Goal: Information Seeking & Learning: Learn about a topic

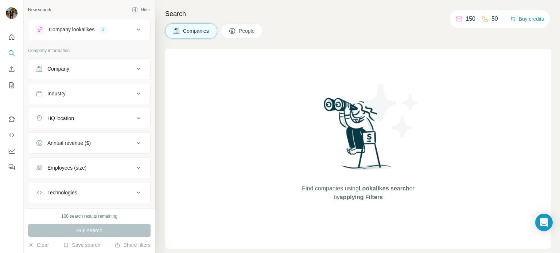
click at [101, 28] on div "1" at bounding box center [103, 29] width 8 height 7
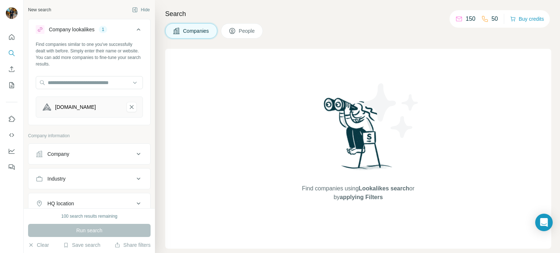
click at [99, 36] on button "Company lookalikes 1" at bounding box center [89, 31] width 122 height 20
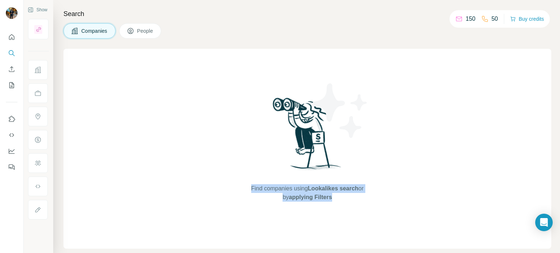
drag, startPoint x: 239, startPoint y: 191, endPoint x: 319, endPoint y: 196, distance: 80.0
click at [353, 200] on div "Find companies using Lookalikes search or by applying Filters" at bounding box center [307, 149] width 488 height 200
click at [383, 162] on div "Find companies using Lookalikes search or by applying Filters" at bounding box center [307, 149] width 488 height 200
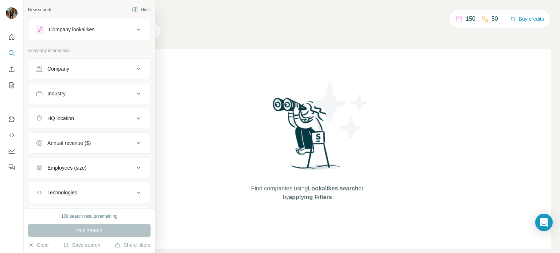
click at [44, 30] on div "Company lookalikes" at bounding box center [85, 29] width 98 height 9
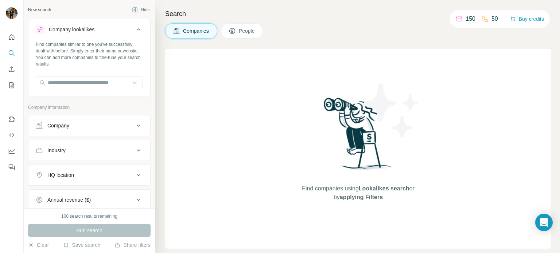
click at [76, 121] on button "Company" at bounding box center [89, 125] width 122 height 17
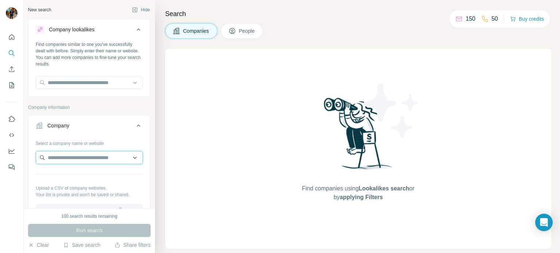
click at [69, 156] on input "text" at bounding box center [89, 157] width 107 height 13
click at [11, 31] on button "Quick start" at bounding box center [12, 37] width 12 height 13
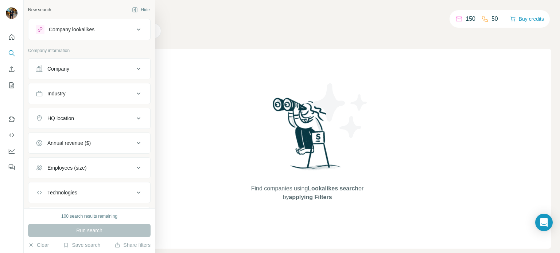
click at [43, 70] on div "Company" at bounding box center [85, 68] width 98 height 7
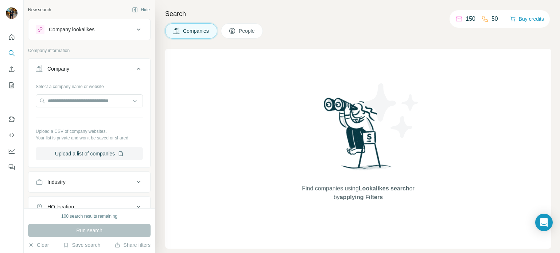
click at [69, 30] on div "Company lookalikes" at bounding box center [72, 29] width 46 height 7
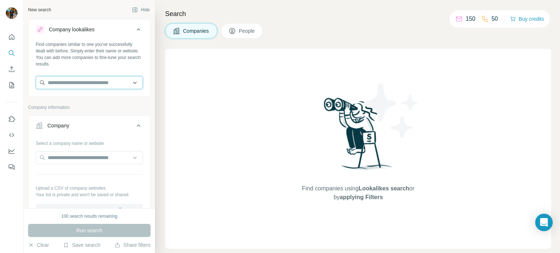
click at [63, 82] on input "text" at bounding box center [89, 82] width 107 height 13
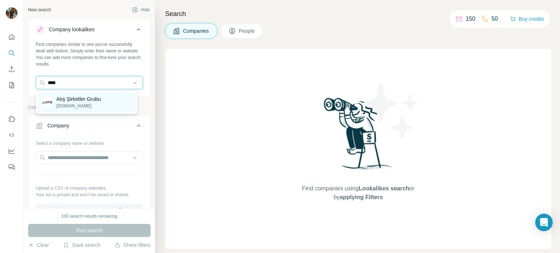
type input "****"
click at [82, 101] on p "Atış Şirketler Grubu" at bounding box center [78, 98] width 44 height 7
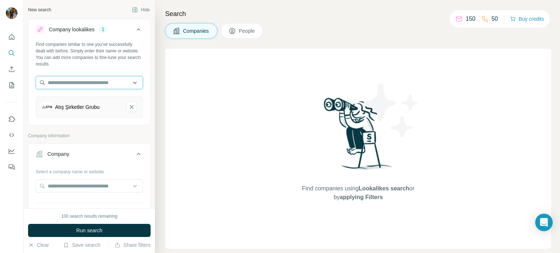
click at [64, 80] on input "text" at bounding box center [89, 82] width 107 height 13
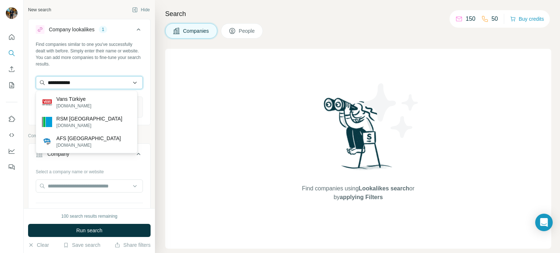
click at [85, 82] on input "**********" at bounding box center [89, 82] width 107 height 13
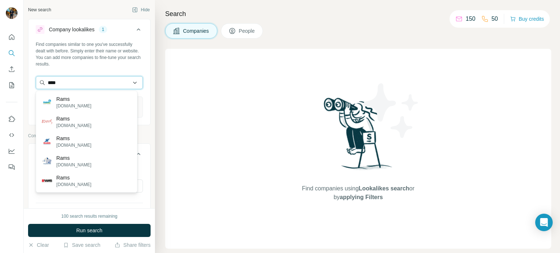
type input "*****"
click at [86, 79] on input "*****" at bounding box center [89, 82] width 107 height 13
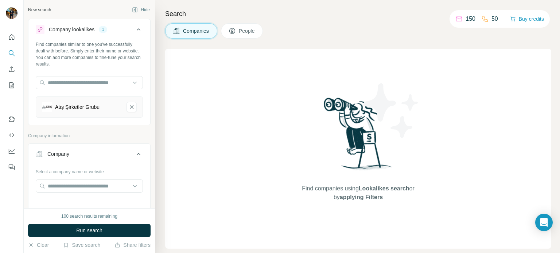
click at [70, 65] on div "Find companies similar to one you've successfully dealt with before. Simply ent…" at bounding box center [89, 54] width 107 height 26
drag, startPoint x: 69, startPoint y: 187, endPoint x: 73, endPoint y: 182, distance: 6.8
click at [70, 187] on input "text" at bounding box center [89, 186] width 107 height 13
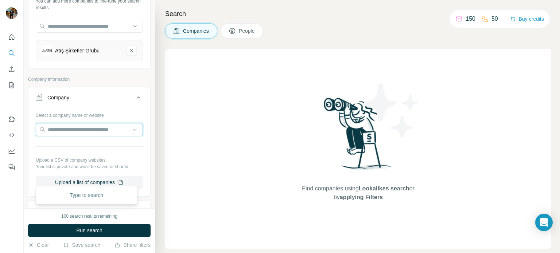
scroll to position [73, 0]
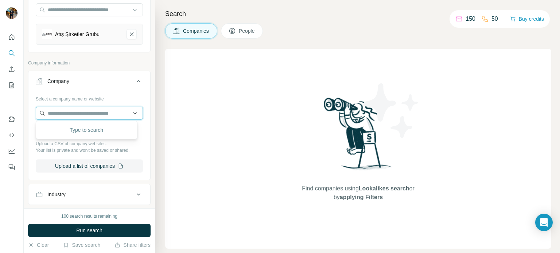
click at [93, 113] on input "text" at bounding box center [89, 113] width 107 height 13
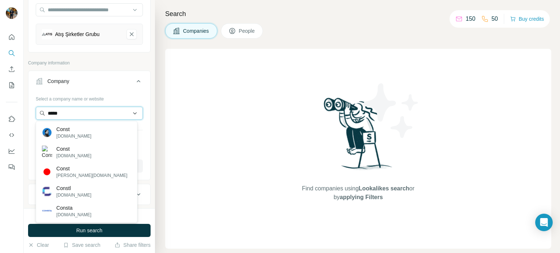
click at [83, 114] on input "*****" at bounding box center [89, 113] width 107 height 13
click at [83, 113] on input "*****" at bounding box center [89, 113] width 107 height 13
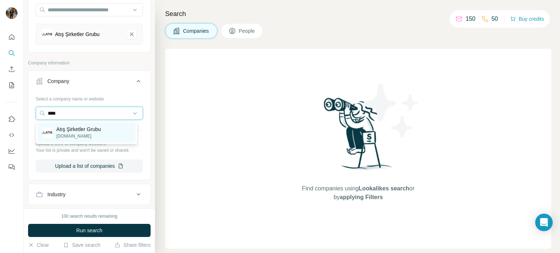
type input "****"
drag, startPoint x: 84, startPoint y: 129, endPoint x: 84, endPoint y: 125, distance: 4.0
click at [84, 129] on p "Atış Şirketler Grubu" at bounding box center [78, 129] width 44 height 7
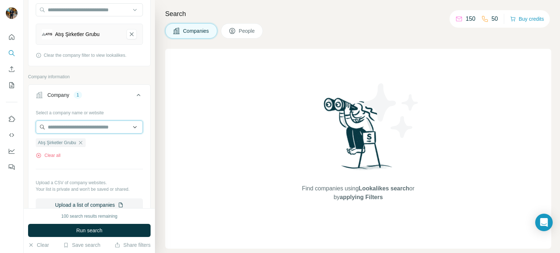
click at [82, 125] on input "text" at bounding box center [89, 127] width 107 height 13
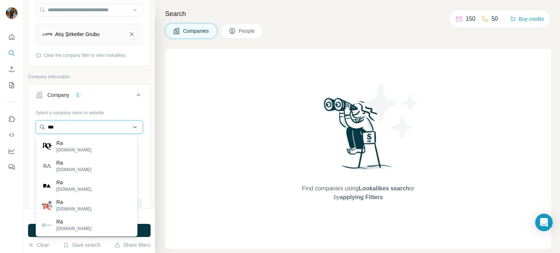
type input "****"
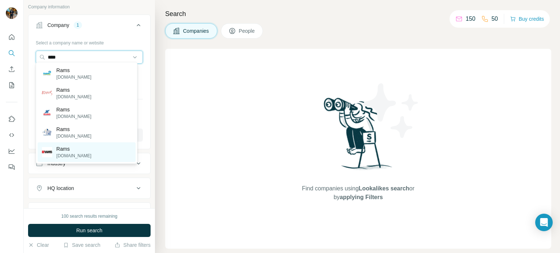
scroll to position [146, 0]
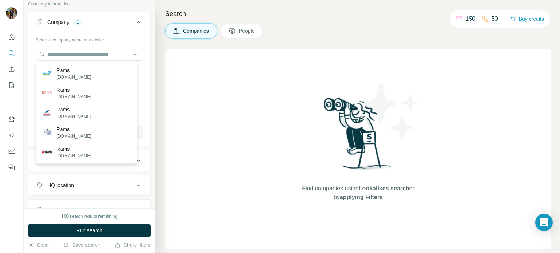
click at [0, 207] on div at bounding box center [12, 126] width 24 height 253
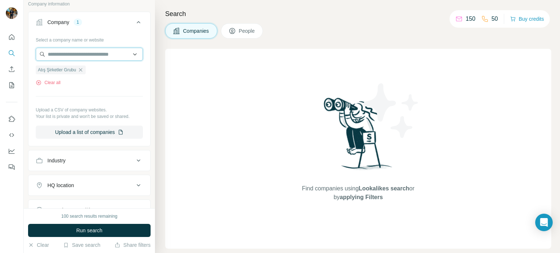
click at [87, 54] on input "text" at bounding box center [89, 54] width 107 height 13
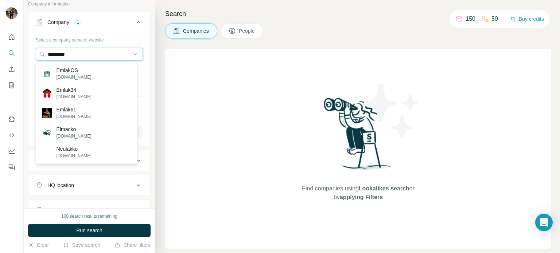
type input "**********"
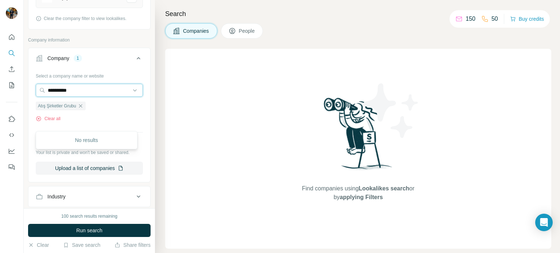
scroll to position [0, 0]
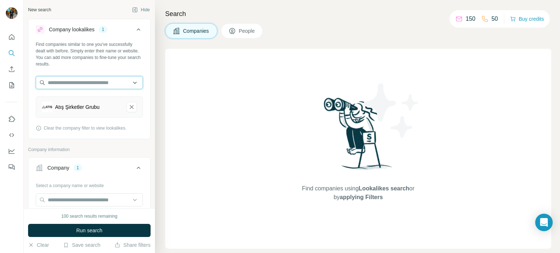
click at [70, 84] on input "text" at bounding box center [89, 82] width 107 height 13
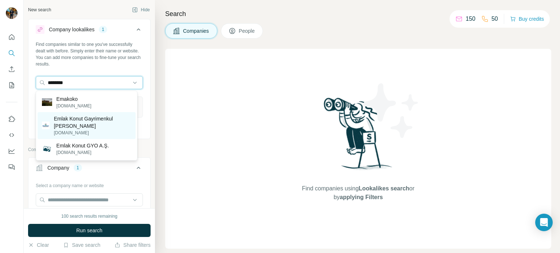
type input "********"
click at [107, 127] on p "Emlak Konut Gayrimenkul [PERSON_NAME]" at bounding box center [92, 122] width 77 height 15
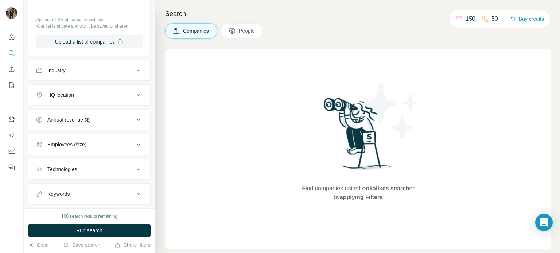
scroll to position [241, 0]
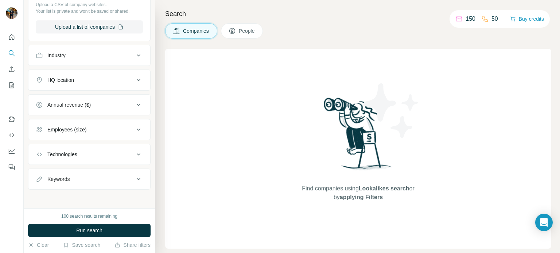
click at [89, 224] on div "100 search results remaining Run search Clear Save search Share filters" at bounding box center [89, 230] width 131 height 45
click at [95, 224] on div "100 search results remaining Run search Clear Save search Share filters" at bounding box center [89, 230] width 131 height 45
drag, startPoint x: 52, startPoint y: 217, endPoint x: 120, endPoint y: 218, distance: 67.1
click at [120, 218] on div "100 search results remaining" at bounding box center [89, 216] width 122 height 7
click at [118, 228] on button "Run search" at bounding box center [89, 230] width 122 height 13
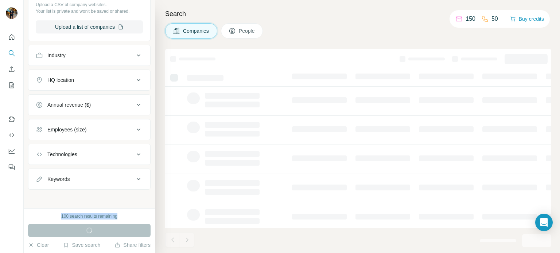
click at [130, 216] on div "100 search results remaining" at bounding box center [89, 216] width 122 height 7
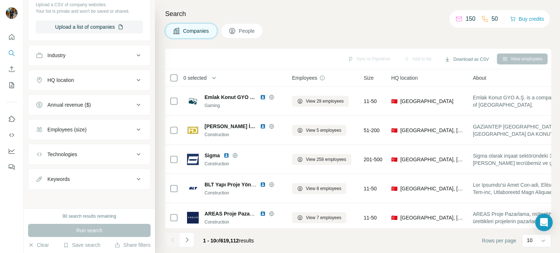
click at [361, 40] on div "Search Companies People Sync to Pipedrive Add to list Download as CSV View empl…" at bounding box center [357, 126] width 405 height 253
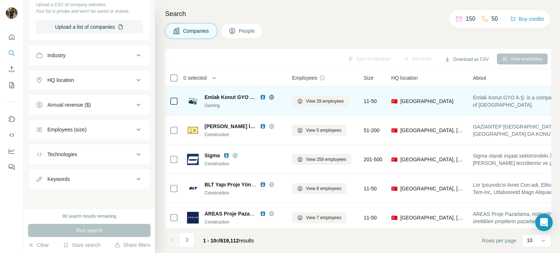
click at [237, 97] on span "Emlak Konut GYO A.Ş." at bounding box center [230, 97] width 52 height 7
click at [226, 96] on span "Emlak Konut GYO A.Ş." at bounding box center [230, 97] width 52 height 7
click at [226, 95] on span "Emlak Konut GYO A.Ş." at bounding box center [230, 97] width 52 height 7
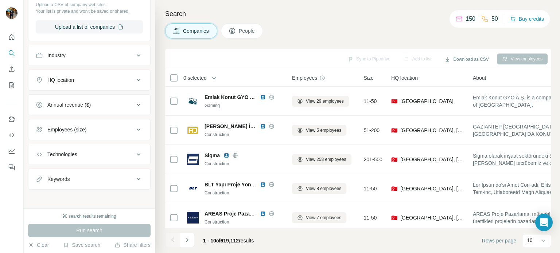
scroll to position [205, 0]
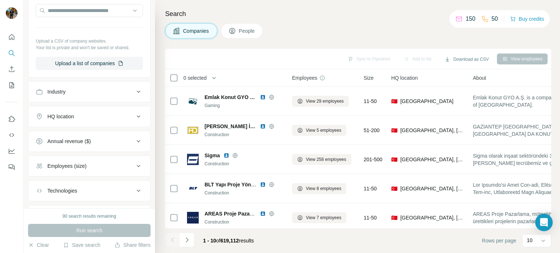
click at [77, 117] on div "HQ location" at bounding box center [85, 116] width 98 height 7
click at [73, 133] on input "text" at bounding box center [89, 134] width 107 height 13
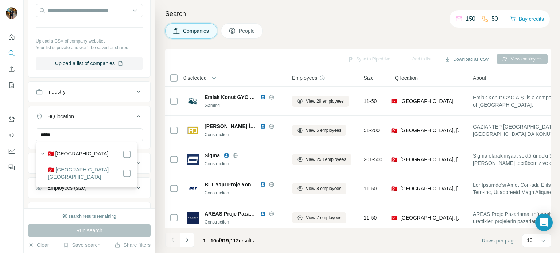
click at [89, 159] on section "🇹🇷 [GEOGRAPHIC_DATA] 🇹🇷 [GEOGRAPHIC_DATA]: [GEOGRAPHIC_DATA]" at bounding box center [85, 165] width 94 height 32
click at [82, 174] on label "🇹🇷 [GEOGRAPHIC_DATA]: [GEOGRAPHIC_DATA]" at bounding box center [85, 173] width 74 height 15
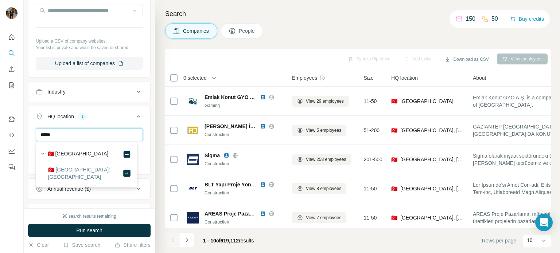
click at [82, 134] on input "*****" at bounding box center [89, 134] width 107 height 13
type input "********"
click at [87, 169] on label "🇹🇷 [GEOGRAPHIC_DATA]: [GEOGRAPHIC_DATA]" at bounding box center [85, 173] width 74 height 15
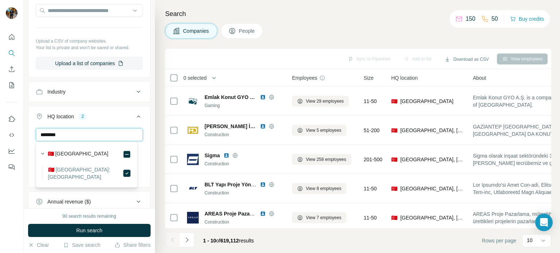
click at [103, 132] on input "********" at bounding box center [89, 134] width 107 height 13
click at [0, 194] on div at bounding box center [12, 126] width 24 height 253
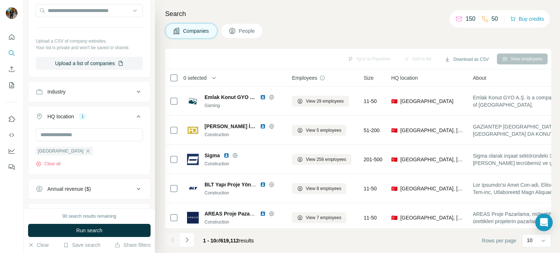
click at [82, 232] on span "Run search" at bounding box center [89, 230] width 26 height 7
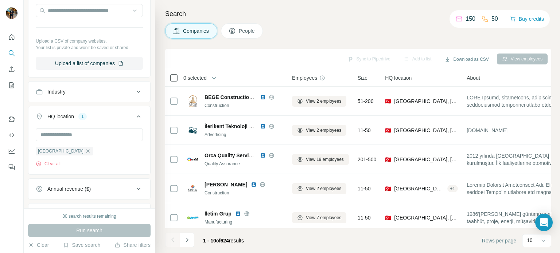
click at [169, 74] on div at bounding box center [173, 78] width 9 height 9
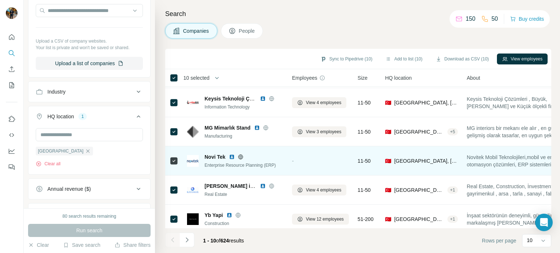
scroll to position [153, 0]
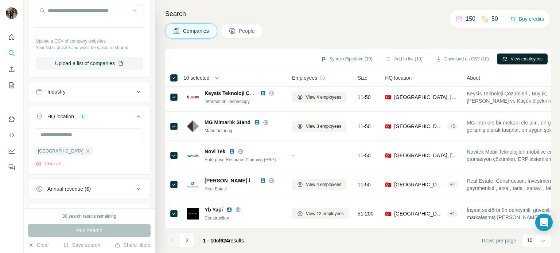
drag, startPoint x: 498, startPoint y: 58, endPoint x: 543, endPoint y: 57, distance: 44.5
click at [543, 57] on button "View employees" at bounding box center [522, 59] width 51 height 11
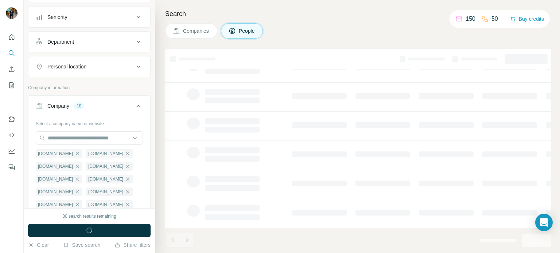
scroll to position [332, 0]
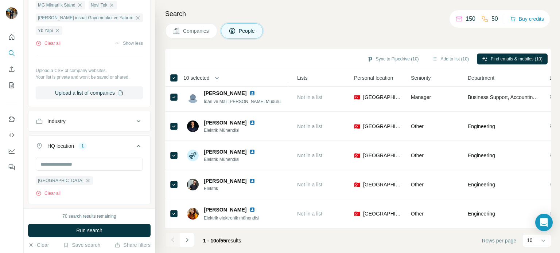
scroll to position [153, 192]
click at [537, 243] on div "10" at bounding box center [535, 240] width 18 height 7
click at [530, 188] on p "60" at bounding box center [531, 184] width 6 height 7
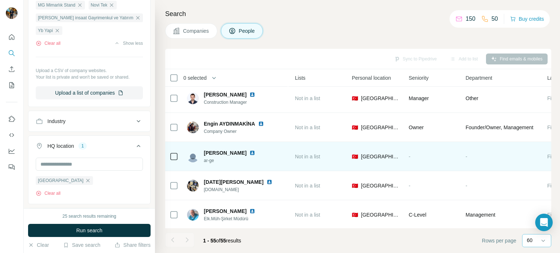
scroll to position [0, 192]
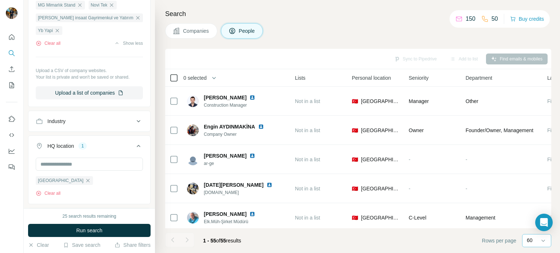
click at [172, 81] on icon at bounding box center [173, 78] width 9 height 9
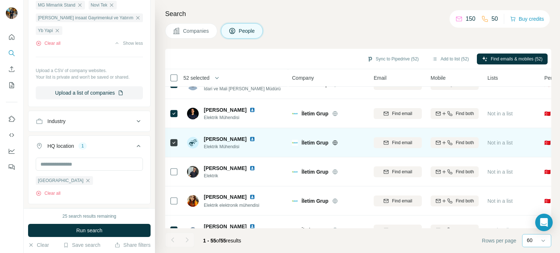
scroll to position [146, 0]
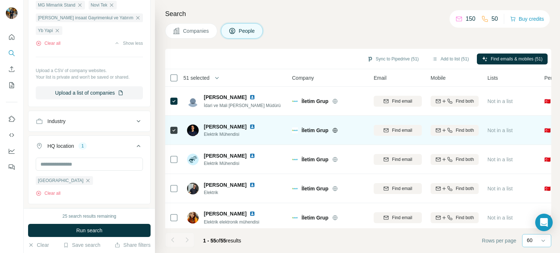
drag, startPoint x: 175, startPoint y: 135, endPoint x: 177, endPoint y: 140, distance: 5.0
click at [175, 135] on div at bounding box center [173, 130] width 9 height 20
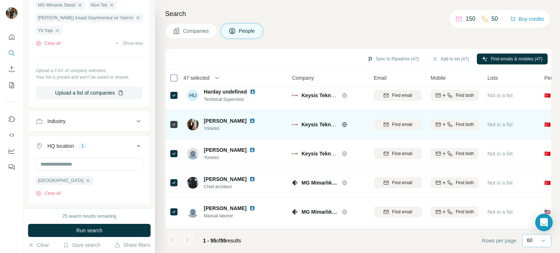
scroll to position [547, 0]
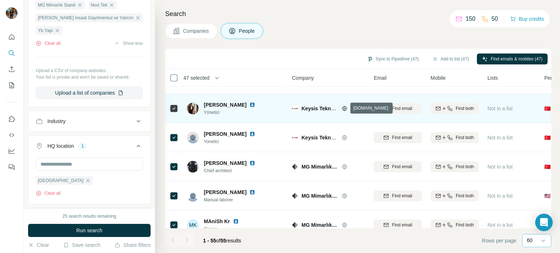
click at [345, 109] on icon at bounding box center [344, 109] width 6 height 6
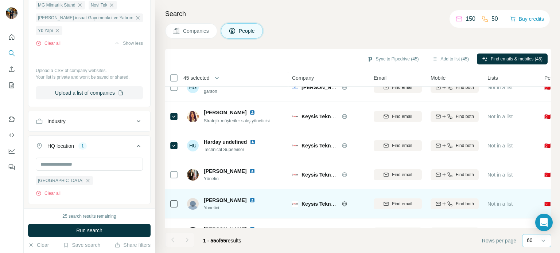
scroll to position [474, 0]
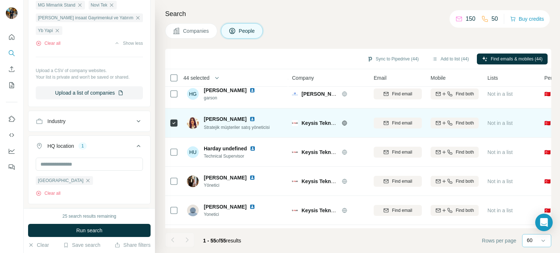
click at [177, 117] on div at bounding box center [173, 123] width 9 height 20
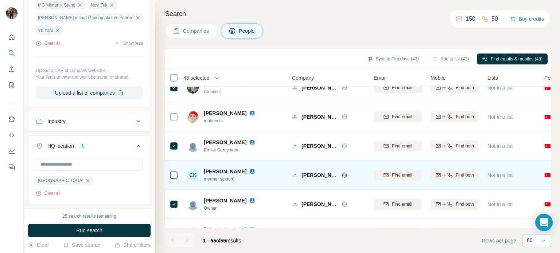
scroll to position [328, 0]
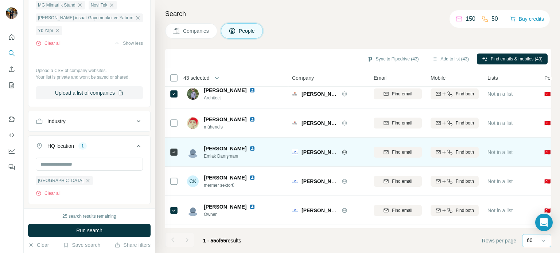
click at [344, 152] on icon at bounding box center [344, 152] width 6 height 6
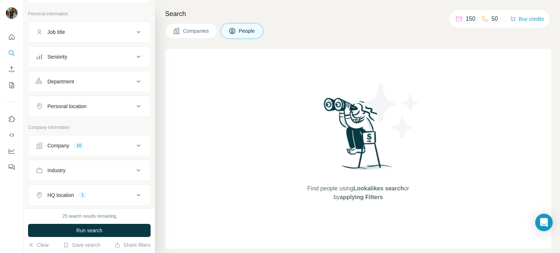
scroll to position [152, 0]
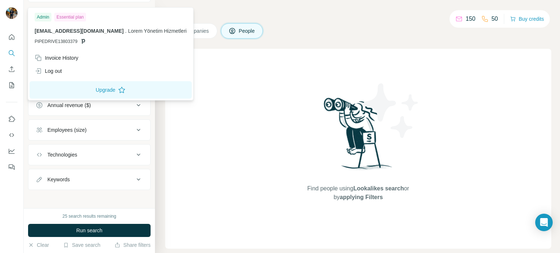
click at [12, 14] on img at bounding box center [12, 13] width 12 height 12
click at [61, 17] on div "Essential plan" at bounding box center [70, 17] width 32 height 9
click at [9, 151] on icon "Dashboard" at bounding box center [11, 151] width 7 height 7
